Goal: Information Seeking & Learning: Learn about a topic

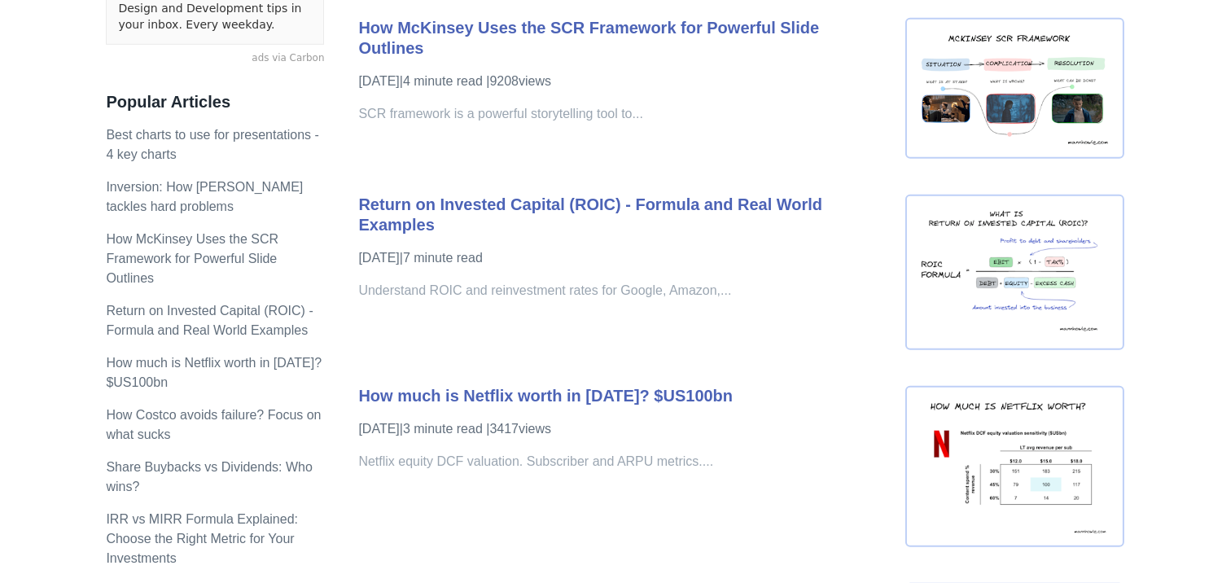
scroll to position [1808, 0]
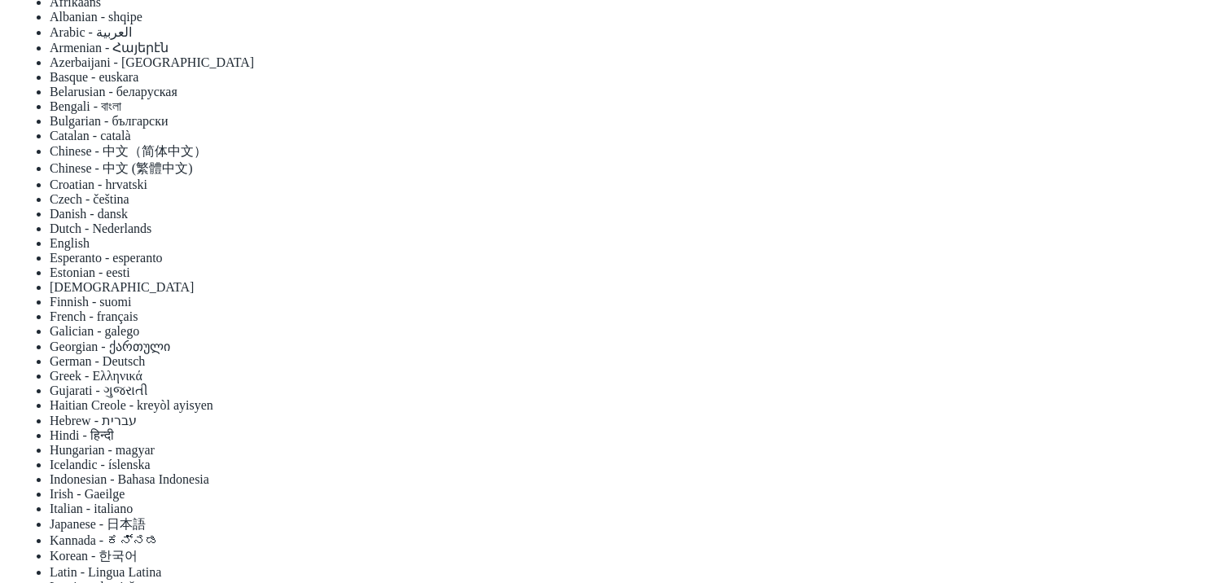
scroll to position [271, 0]
